Goal: Information Seeking & Learning: Learn about a topic

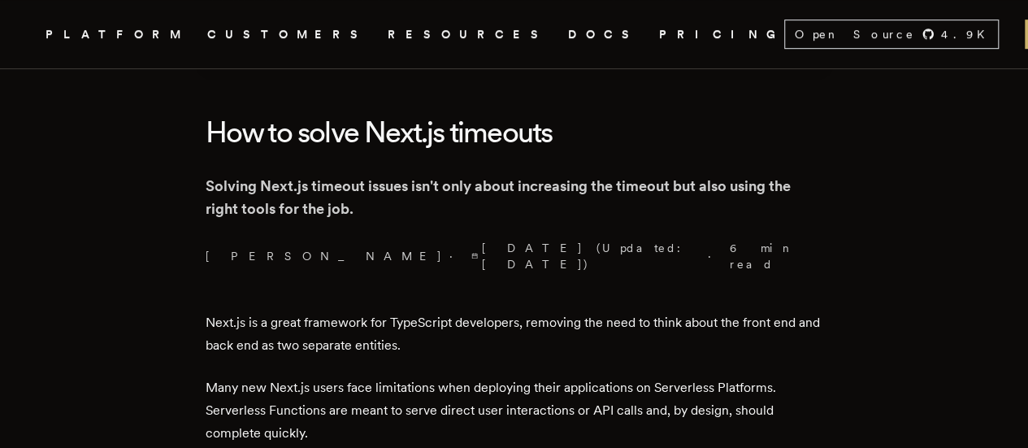
scroll to position [650, 0]
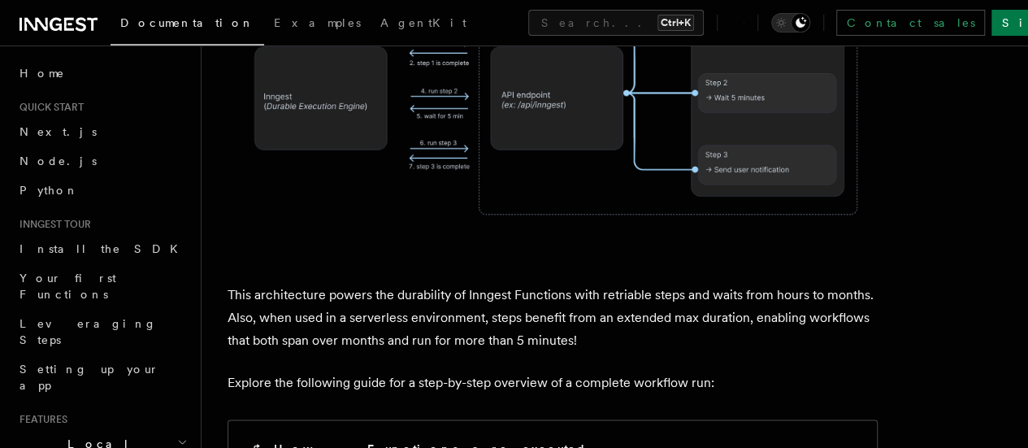
scroll to position [1626, 0]
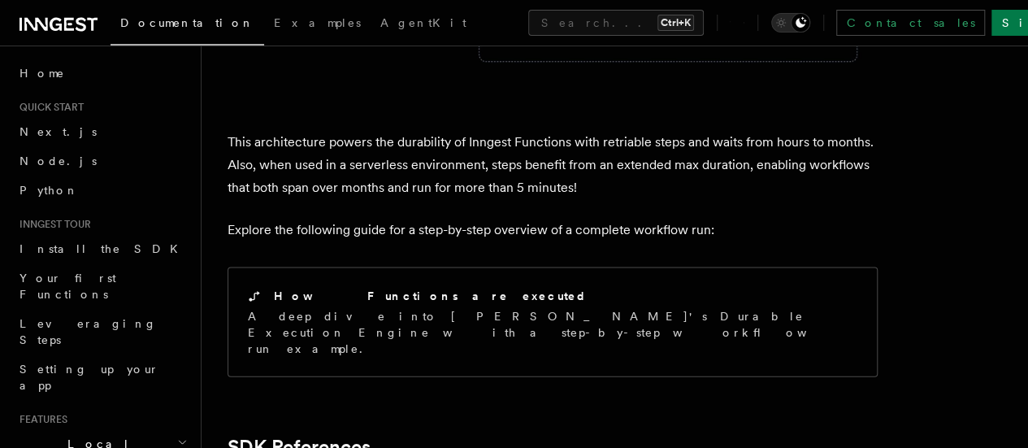
click at [44, 24] on icon at bounding box center [59, 25] width 78 height 20
